Goal: Navigation & Orientation: Find specific page/section

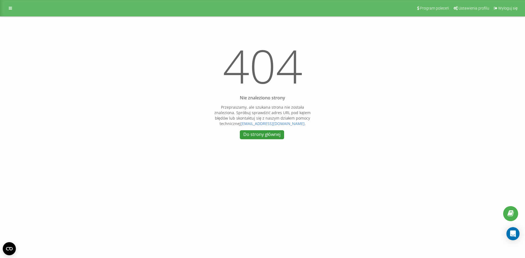
click at [267, 136] on link "Do strony głównej" at bounding box center [262, 134] width 44 height 9
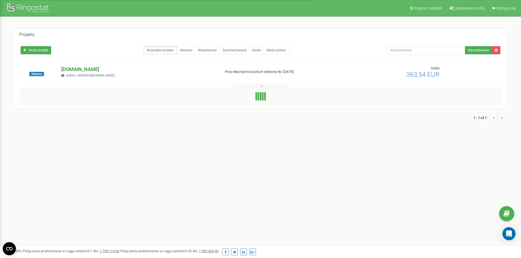
click at [88, 69] on p "[DOMAIN_NAME]" at bounding box center [138, 69] width 155 height 7
click at [29, 9] on div at bounding box center [29, 8] width 44 height 13
click at [86, 66] on p "[DOMAIN_NAME]" at bounding box center [138, 69] width 155 height 7
click at [33, 13] on div at bounding box center [29, 8] width 44 height 13
